Goal: Information Seeking & Learning: Learn about a topic

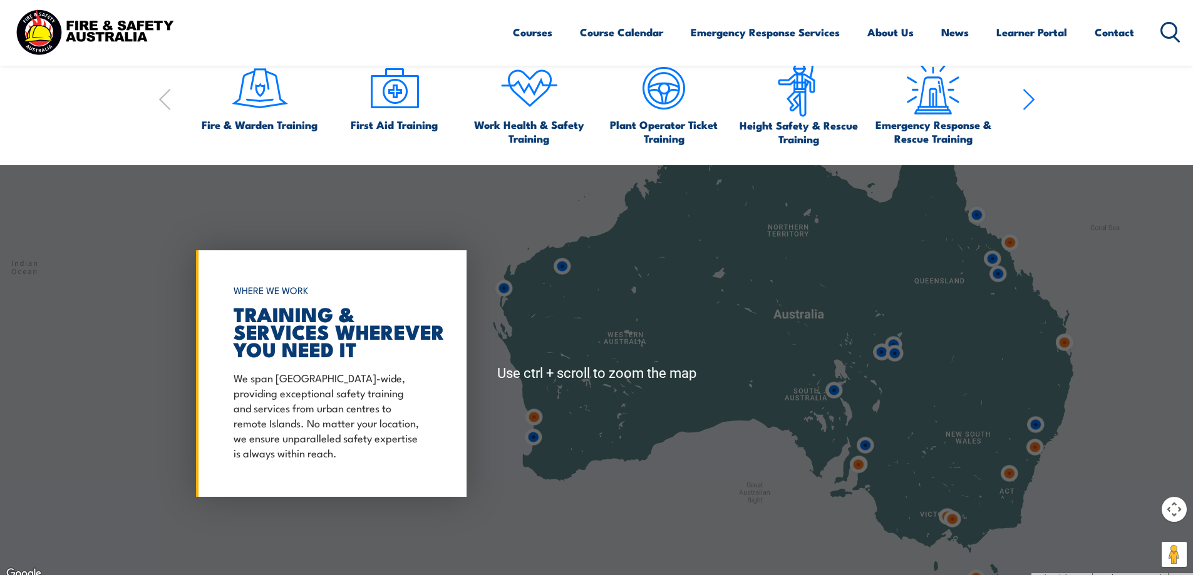
scroll to position [877, 0]
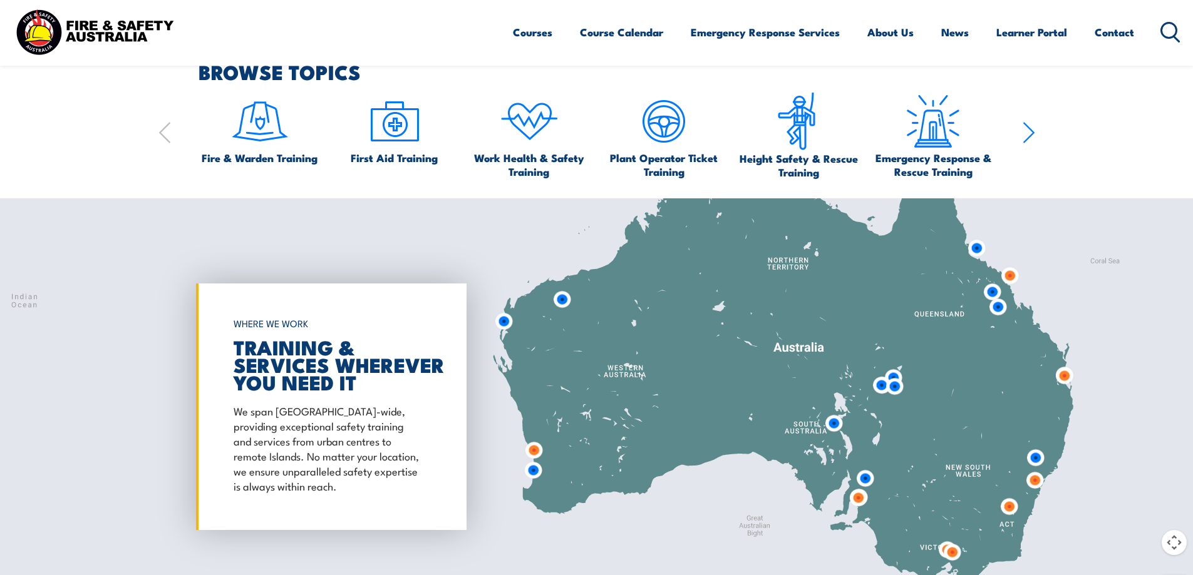
click at [1034, 480] on img at bounding box center [1034, 480] width 23 height 23
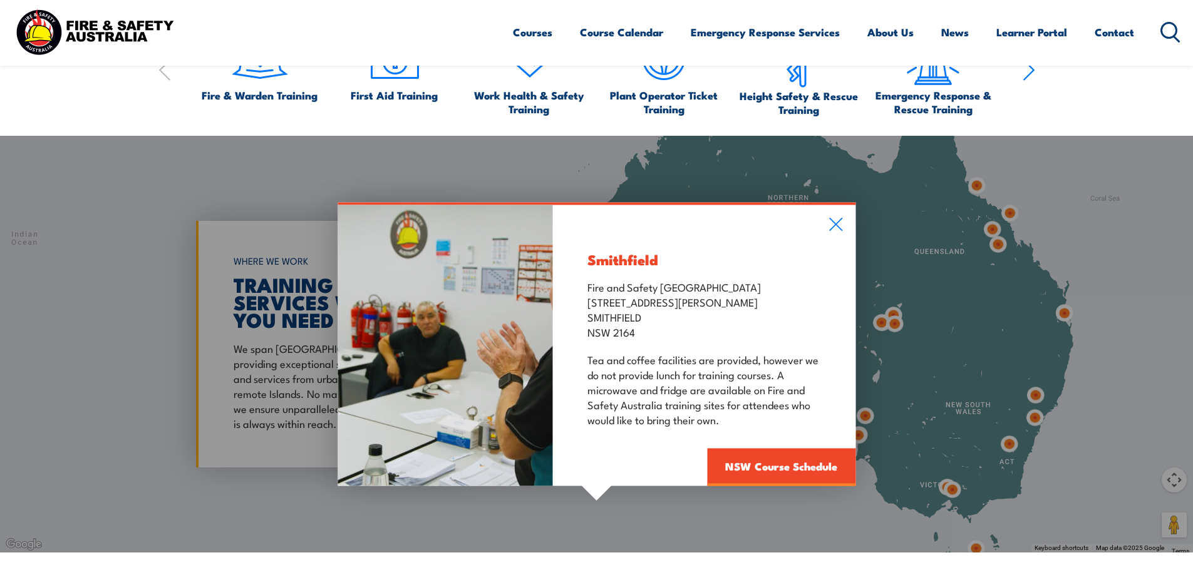
scroll to position [1064, 0]
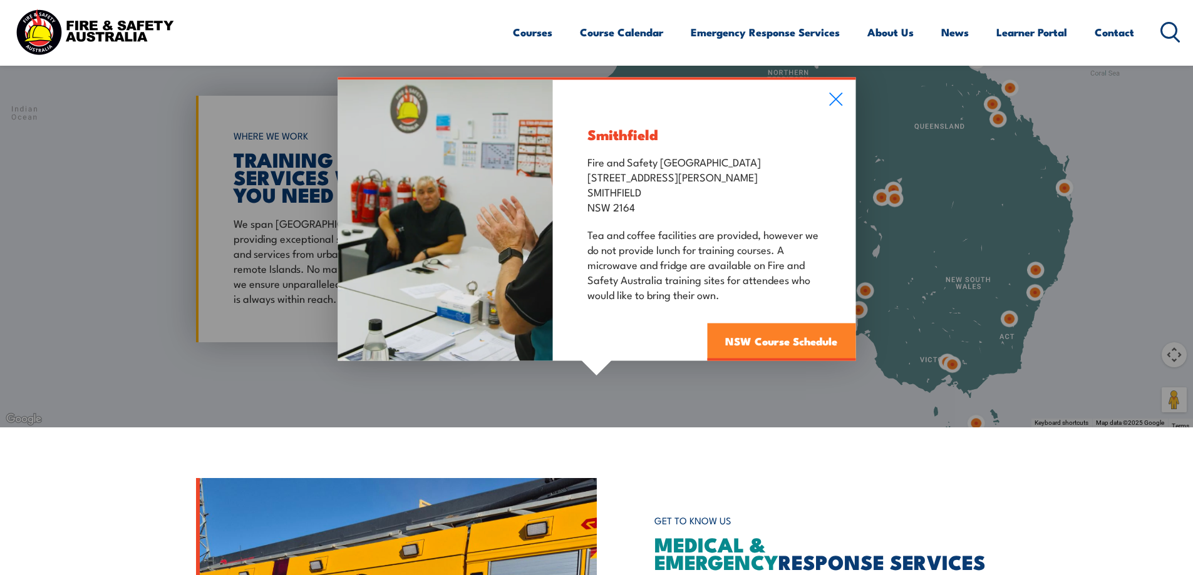
click at [824, 342] on link "NSW Course Schedule" at bounding box center [781, 342] width 148 height 38
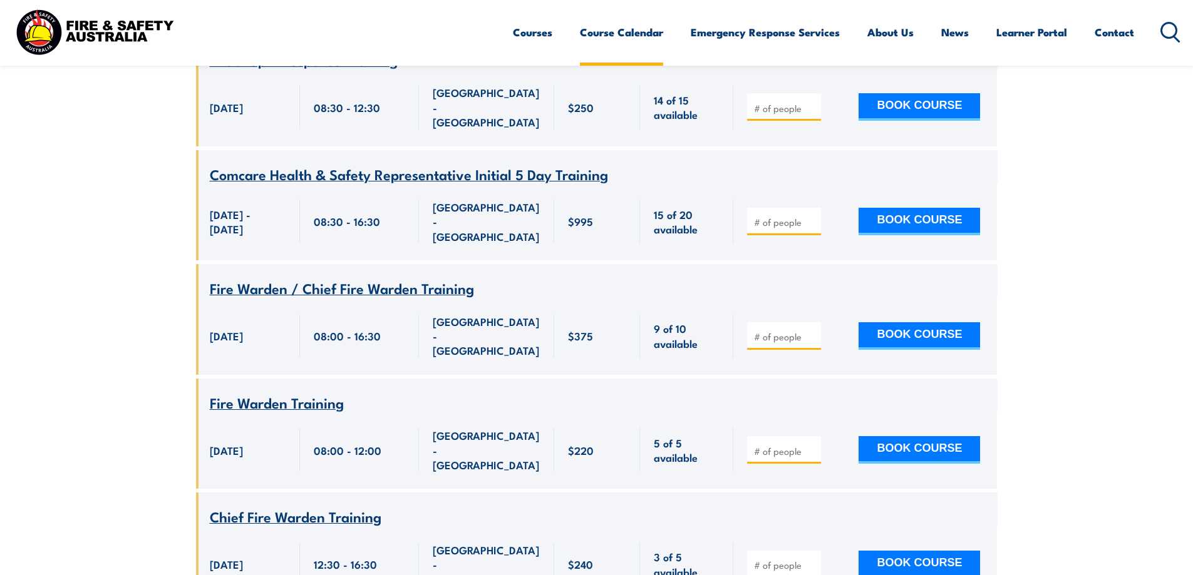
scroll to position [5485, 0]
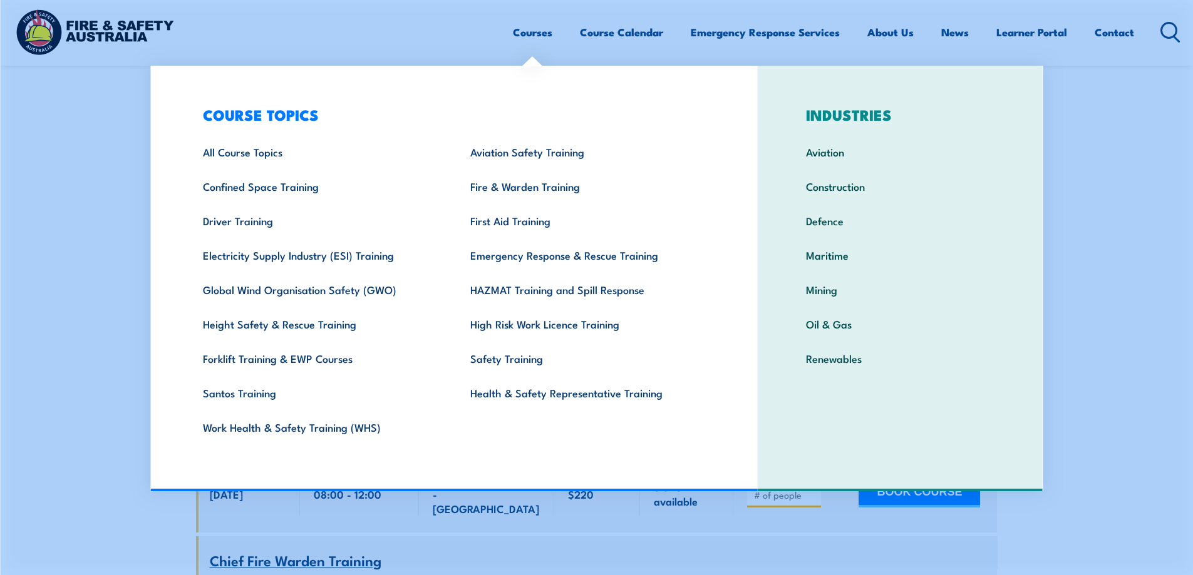
click at [521, 33] on link "Courses" at bounding box center [532, 32] width 39 height 33
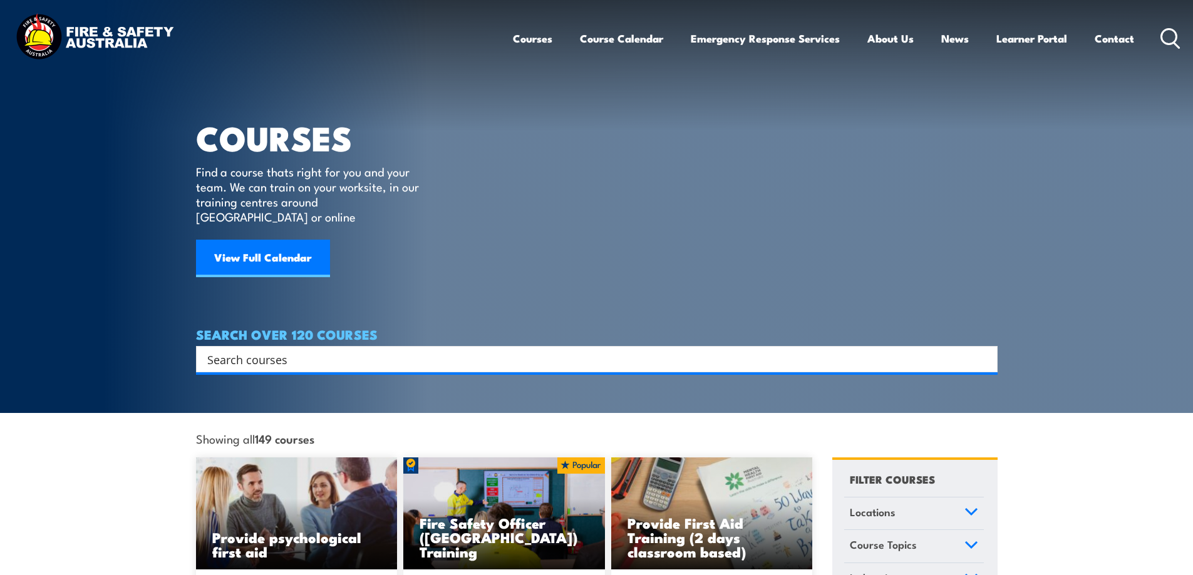
click at [324, 350] on input "Search input" at bounding box center [588, 359] width 763 height 19
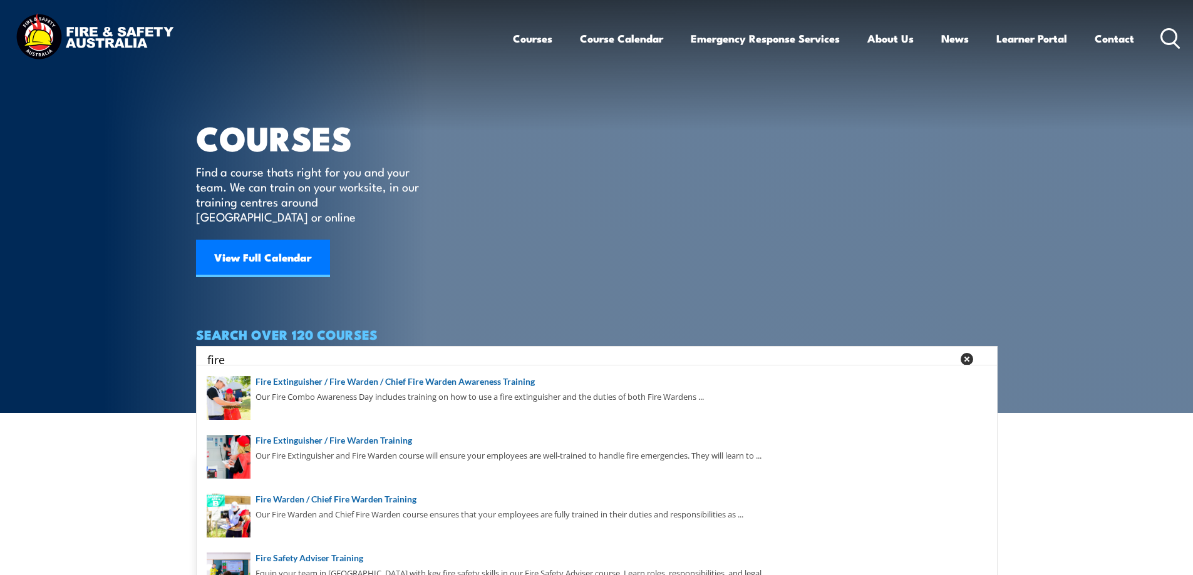
type input "fire"
